Goal: Task Accomplishment & Management: Manage account settings

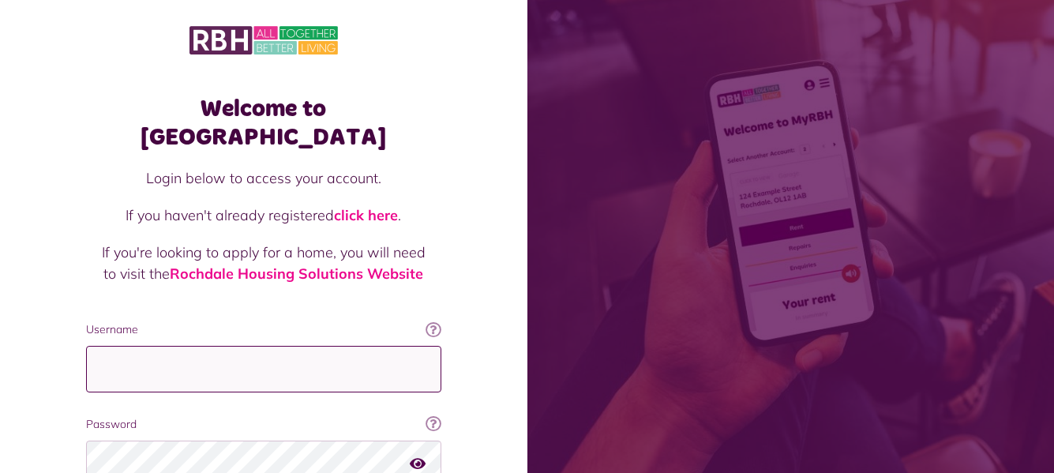
type input "**********"
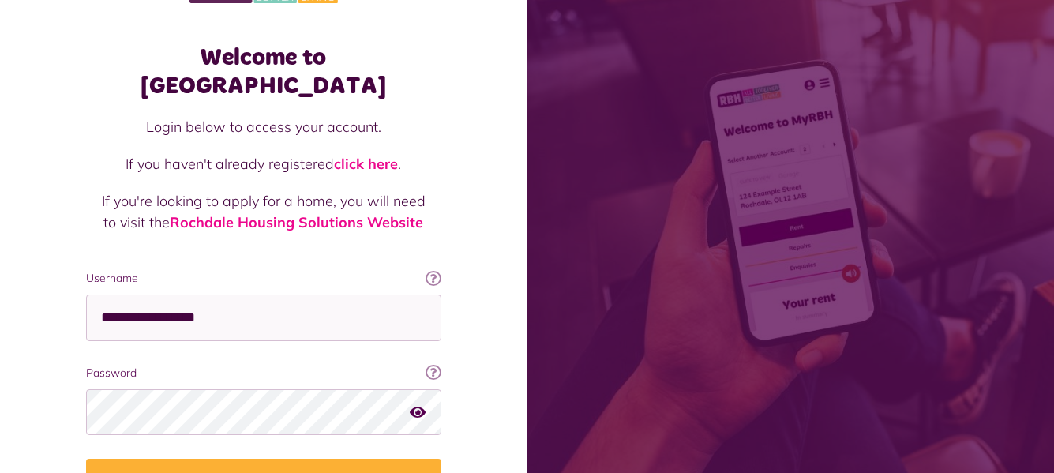
scroll to position [133, 0]
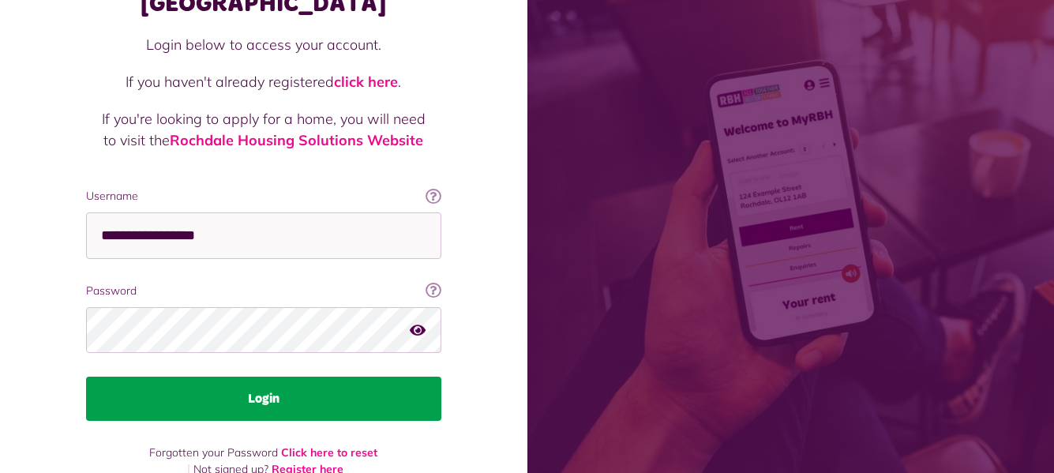
click at [401, 377] on button "Login" at bounding box center [263, 399] width 355 height 44
